Goal: Find specific page/section: Find specific page/section

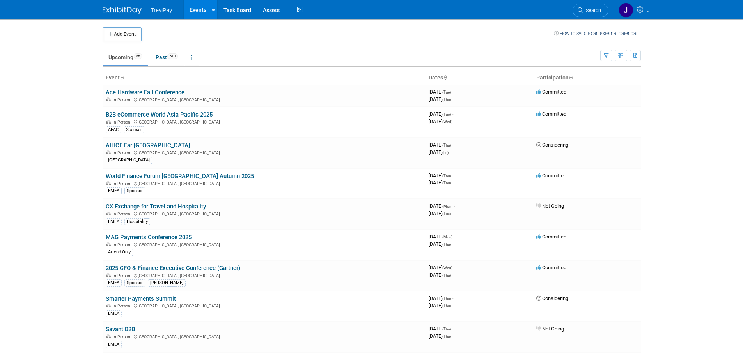
click at [446, 76] on icon at bounding box center [445, 78] width 4 height 5
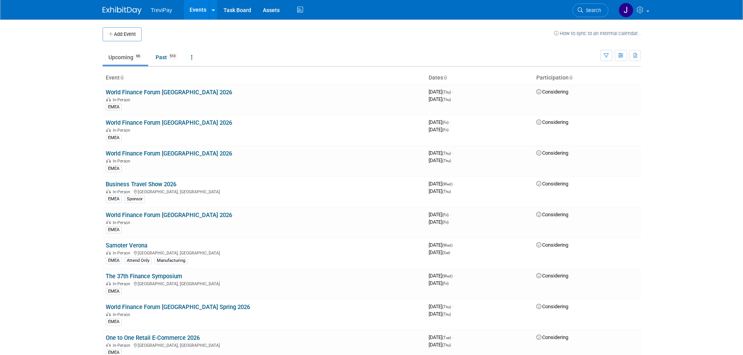
click at [446, 80] on icon at bounding box center [445, 78] width 4 height 5
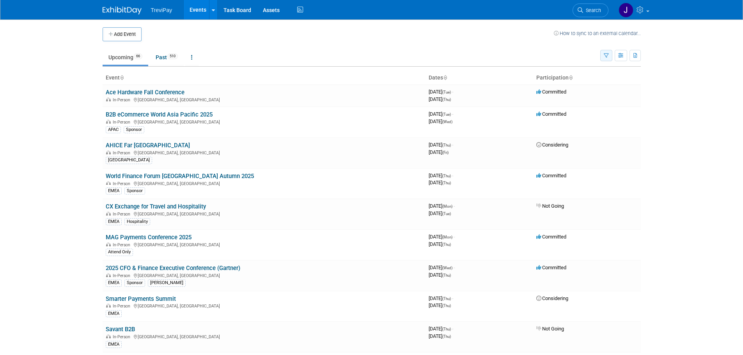
click at [606, 56] on icon "button" at bounding box center [605, 55] width 5 height 5
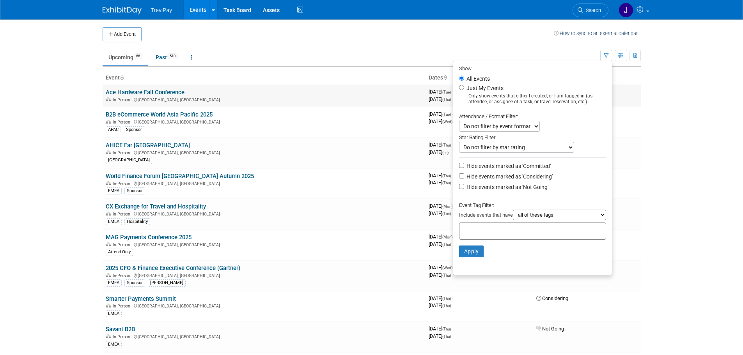
drag, startPoint x: 652, startPoint y: 123, endPoint x: 626, endPoint y: 85, distance: 46.3
click at [650, 118] on body "TreviPay Events Add Event Bulk Upload Events Shareable Event Boards Recently Vi…" at bounding box center [371, 177] width 743 height 355
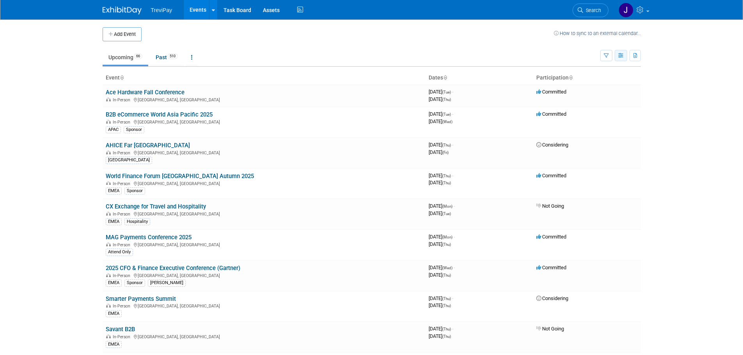
click at [621, 56] on icon "button" at bounding box center [621, 55] width 6 height 5
click at [583, 107] on link "Calendar View" at bounding box center [587, 106] width 65 height 11
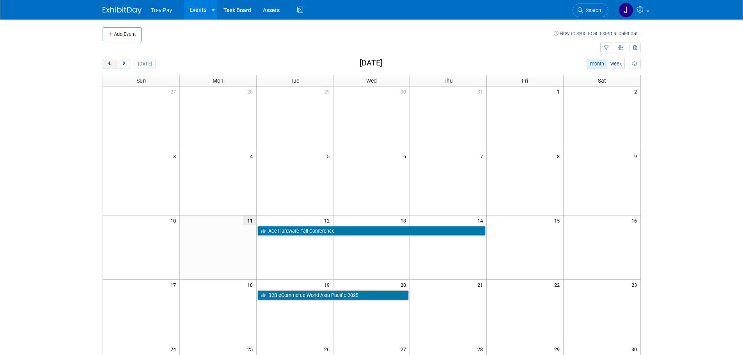
click at [111, 67] on button "prev" at bounding box center [110, 64] width 14 height 10
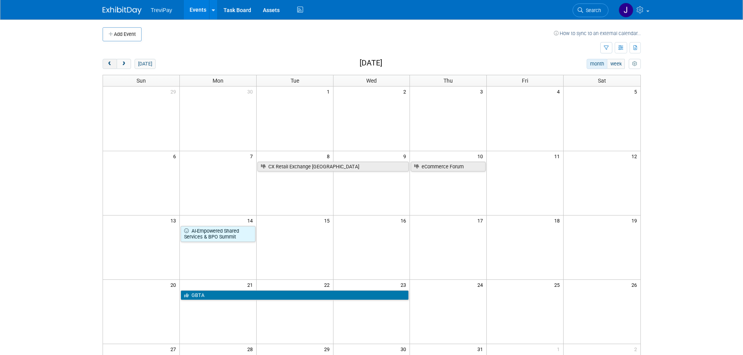
click at [111, 67] on button "prev" at bounding box center [110, 64] width 14 height 10
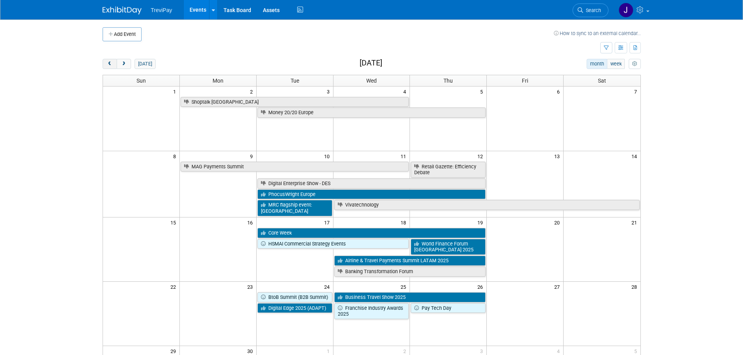
click at [111, 67] on button "prev" at bounding box center [110, 64] width 14 height 10
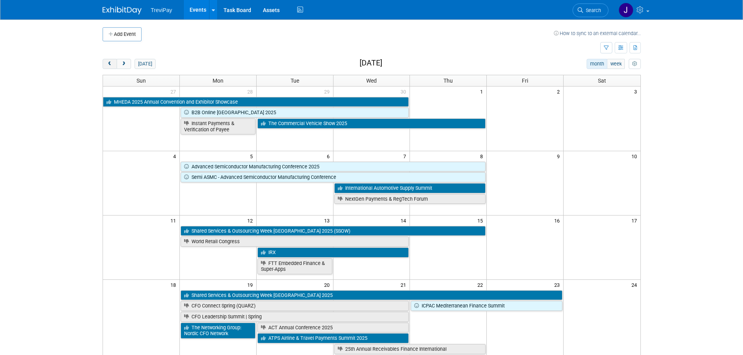
click at [111, 67] on button "prev" at bounding box center [110, 64] width 14 height 10
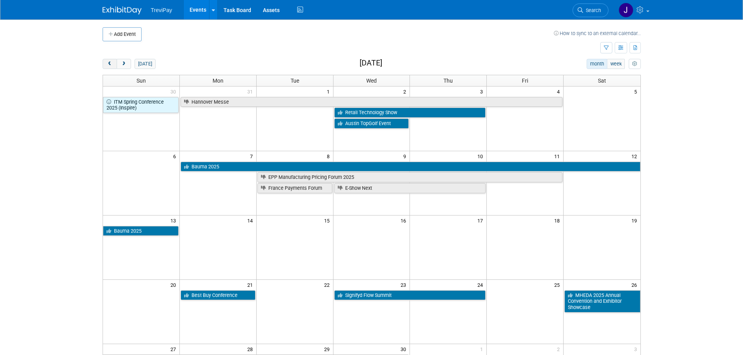
click at [111, 67] on button "prev" at bounding box center [110, 64] width 14 height 10
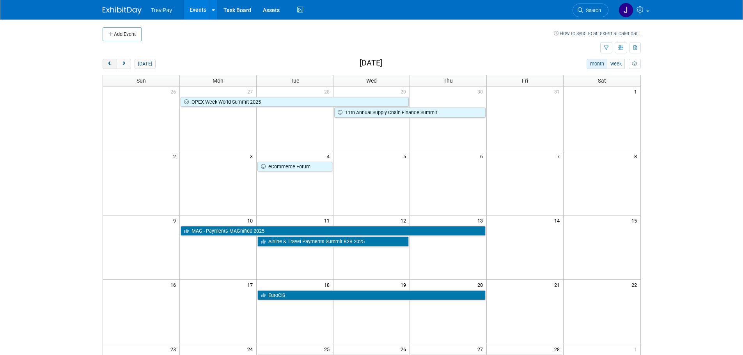
click at [111, 67] on button "prev" at bounding box center [110, 64] width 14 height 10
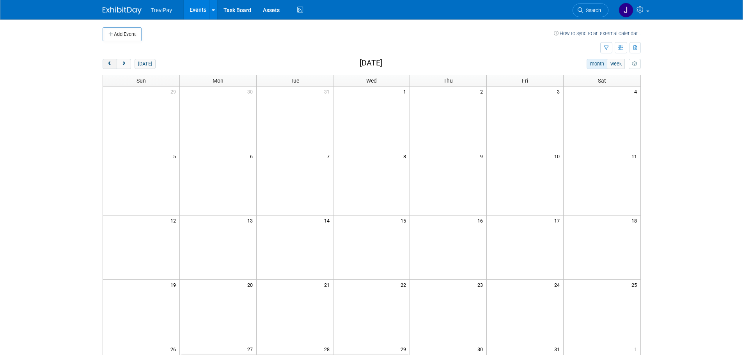
click at [111, 67] on button "prev" at bounding box center [110, 64] width 14 height 10
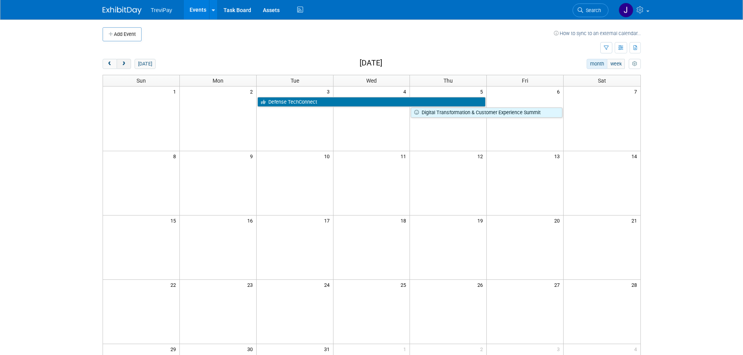
click at [126, 65] on span "next" at bounding box center [124, 64] width 6 height 5
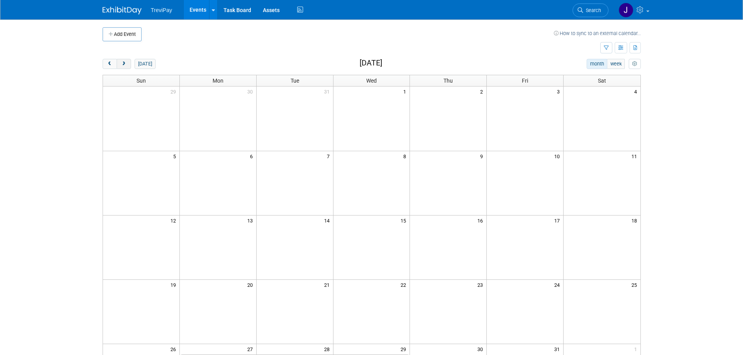
click at [124, 64] on span "next" at bounding box center [124, 64] width 6 height 5
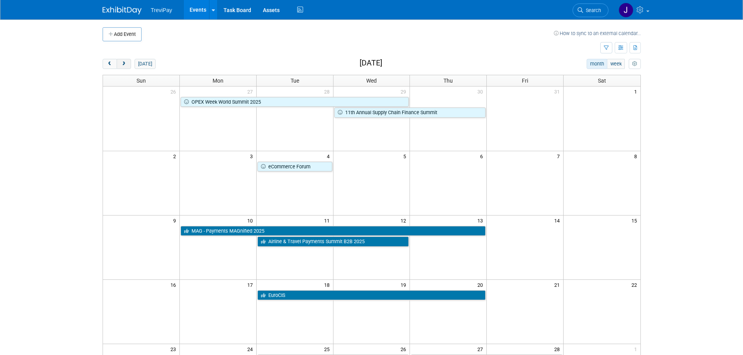
click at [123, 63] on span "next" at bounding box center [124, 64] width 6 height 5
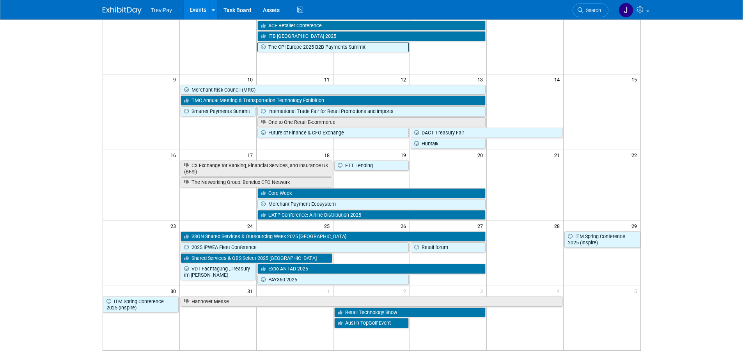
scroll to position [27, 0]
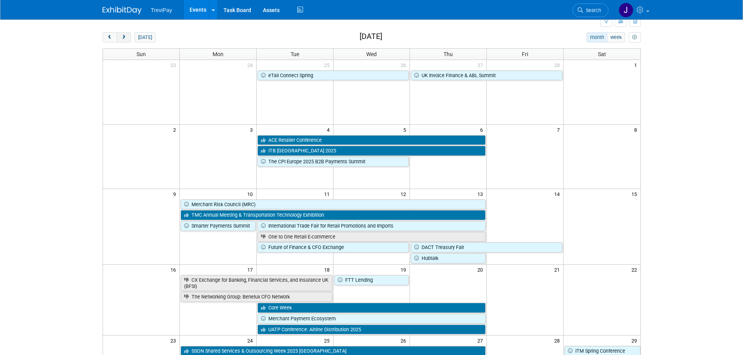
click at [119, 35] on button "next" at bounding box center [124, 37] width 14 height 10
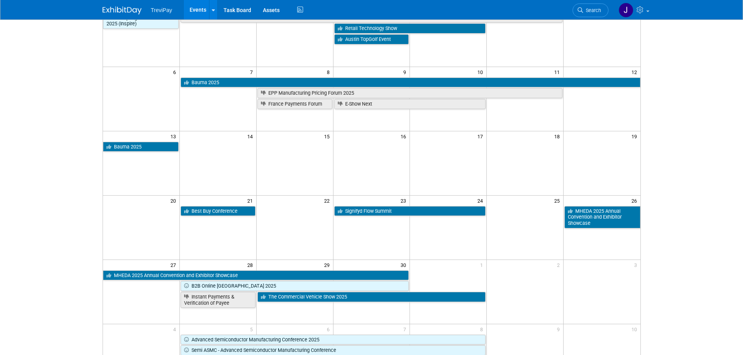
scroll to position [0, 0]
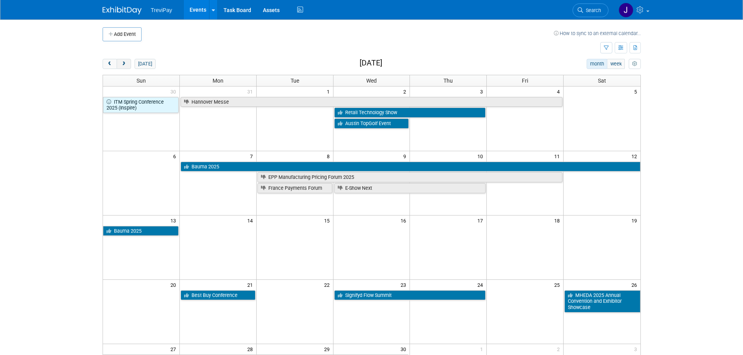
click at [124, 65] on span "next" at bounding box center [124, 64] width 6 height 5
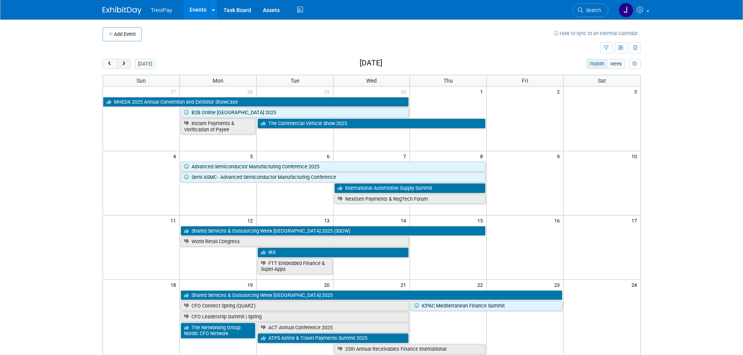
click at [125, 66] on span "next" at bounding box center [124, 64] width 6 height 5
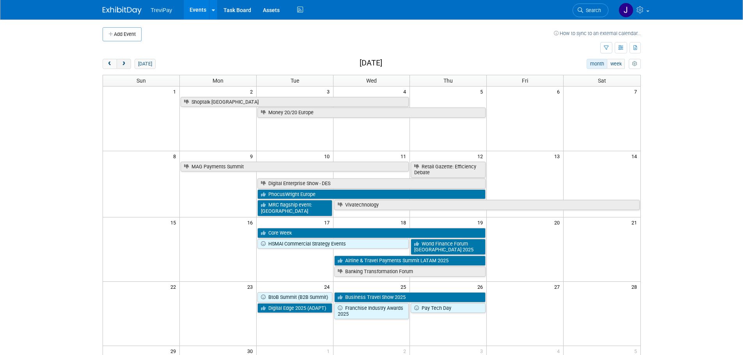
click at [130, 63] on button "next" at bounding box center [124, 64] width 14 height 10
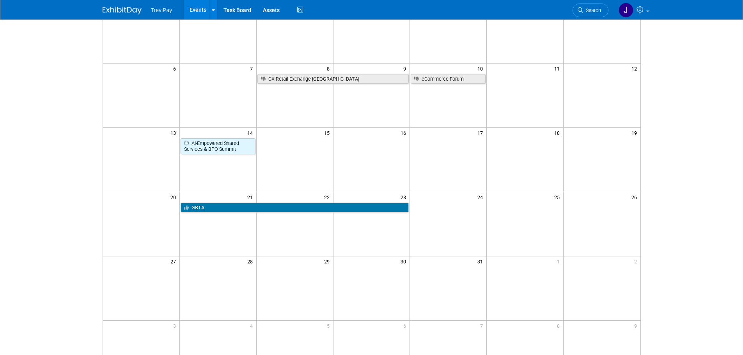
scroll to position [39, 0]
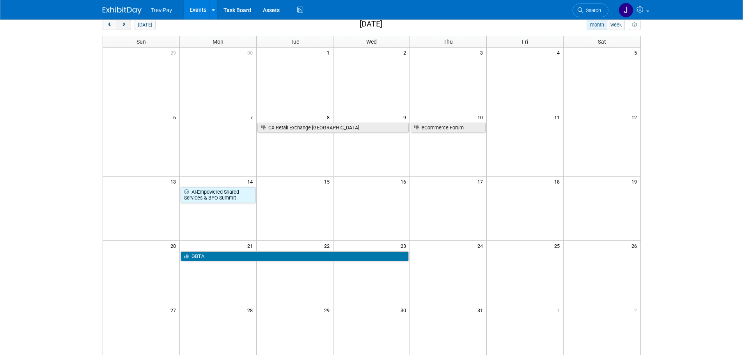
click at [127, 27] on button "next" at bounding box center [124, 25] width 14 height 10
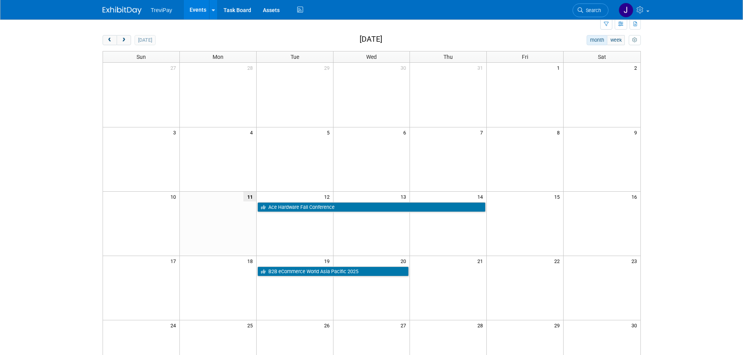
scroll to position [0, 0]
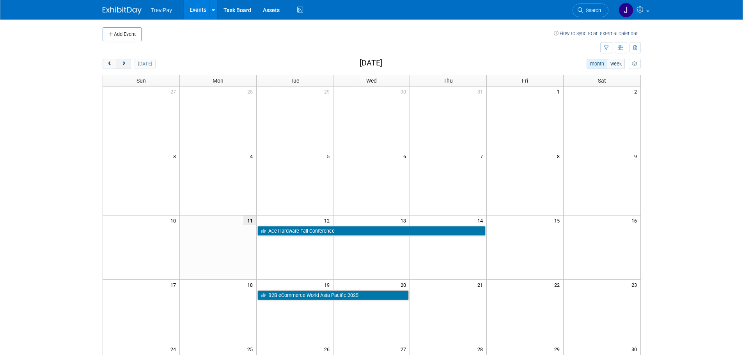
click at [123, 66] on span "next" at bounding box center [124, 64] width 6 height 5
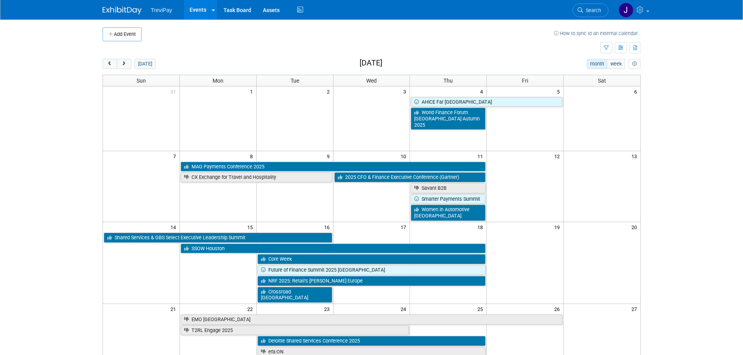
click at [219, 37] on td at bounding box center [347, 34] width 412 height 14
click at [38, 61] on body "TreviPay Events Add Event Bulk Upload Events Shareable Event Boards Recently Vi…" at bounding box center [371, 177] width 743 height 355
